Goal: Check status: Check status

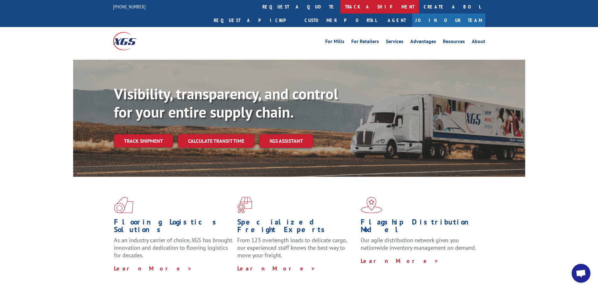
click at [341, 7] on link "track a shipment" at bounding box center [380, 7] width 79 height 14
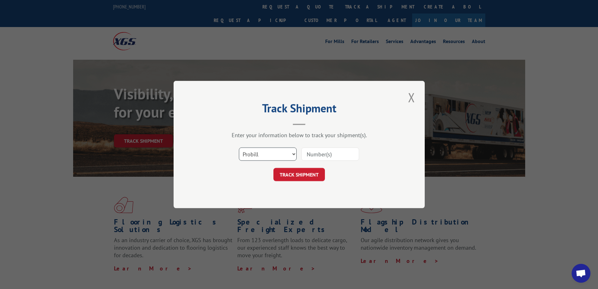
click at [259, 156] on select "Select category... Probill BOL PO" at bounding box center [268, 153] width 58 height 13
select select "bol"
click at [239, 147] on select "Select category... Probill BOL PO" at bounding box center [268, 153] width 58 height 13
click at [338, 157] on input at bounding box center [331, 153] width 58 height 13
paste input "3352731"
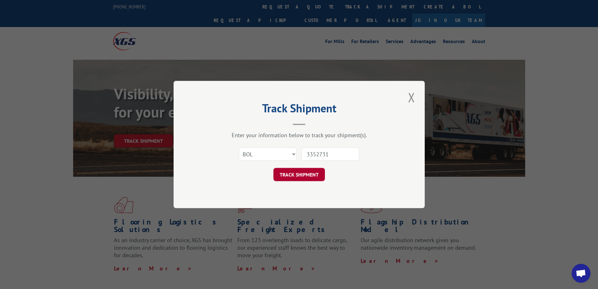
type input "3352731"
click at [301, 168] on button "TRACK SHIPMENT" at bounding box center [300, 174] width 52 height 13
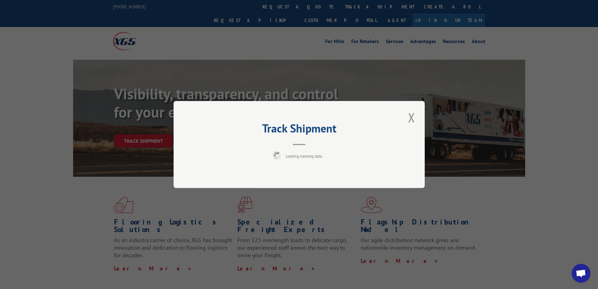
click at [300, 174] on div "Track Shipment Loading tracking data..." at bounding box center [299, 144] width 251 height 87
